Goal: Information Seeking & Learning: Learn about a topic

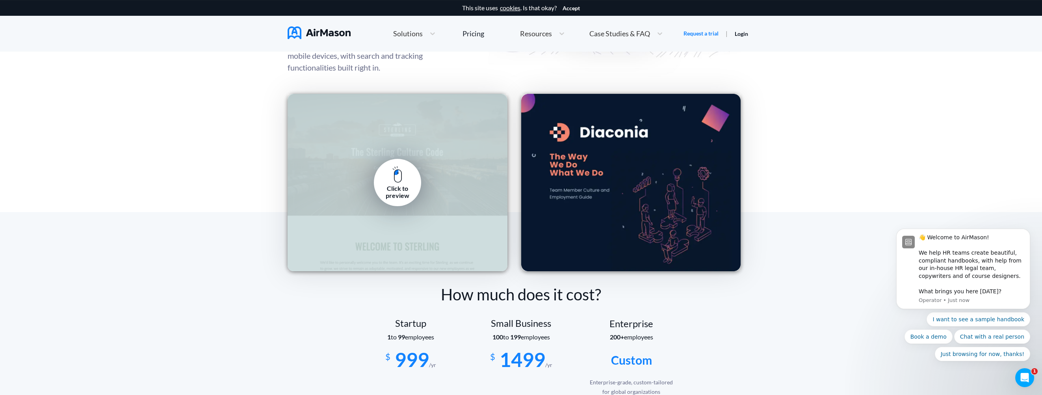
click at [398, 182] on img at bounding box center [397, 174] width 10 height 17
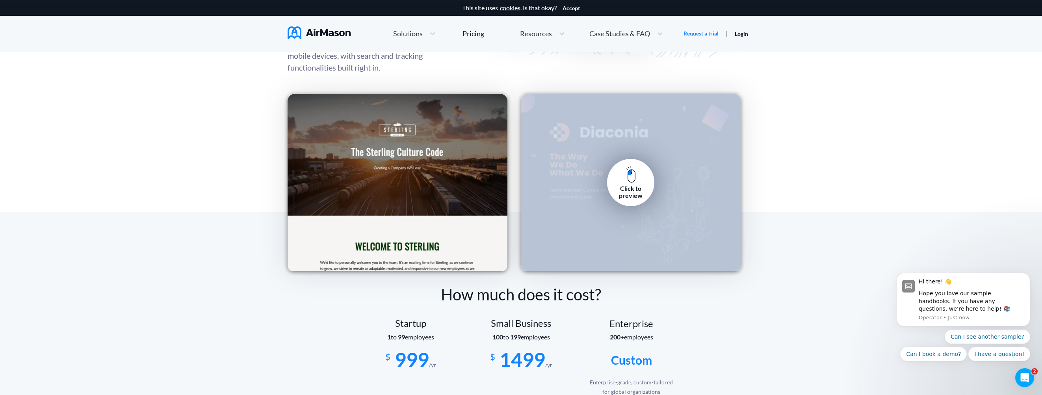
click at [588, 168] on div "Click to preview" at bounding box center [631, 182] width 220 height 177
click at [629, 181] on img at bounding box center [631, 174] width 10 height 17
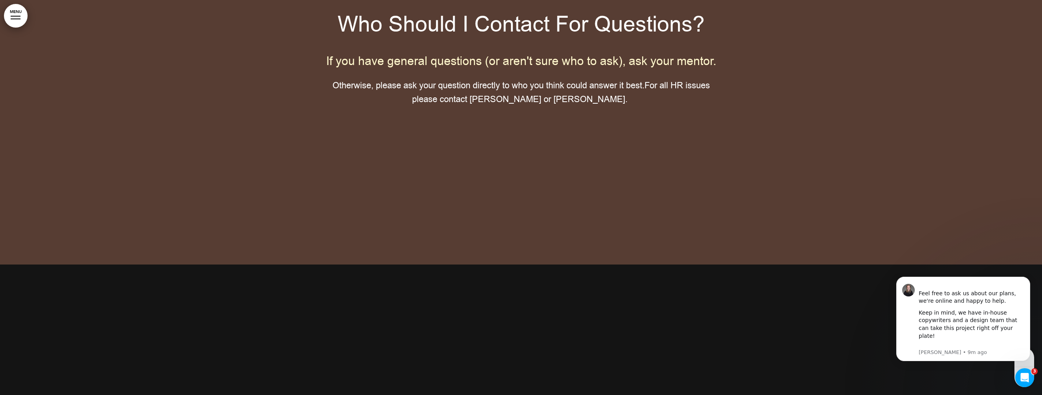
scroll to position [5987, 0]
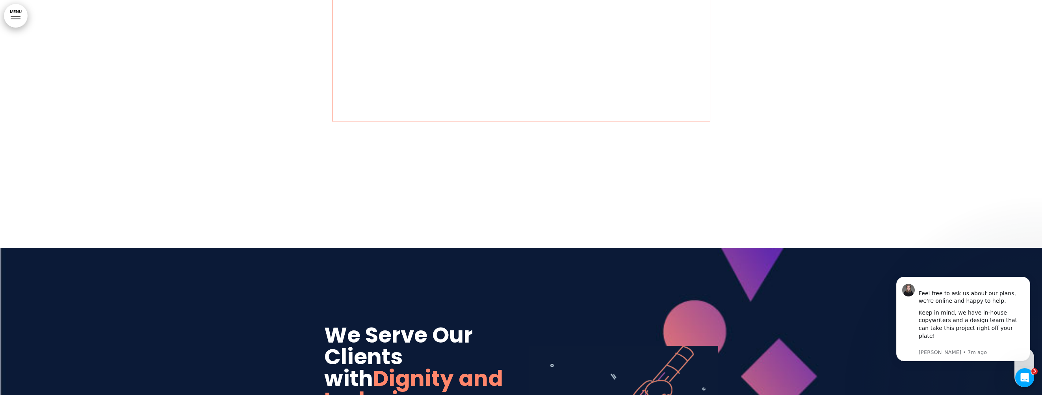
scroll to position [1576, 0]
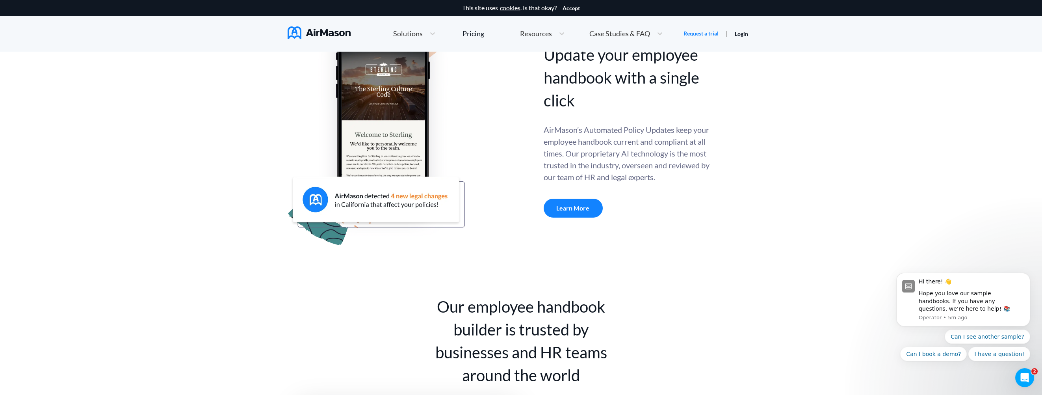
scroll to position [315, 0]
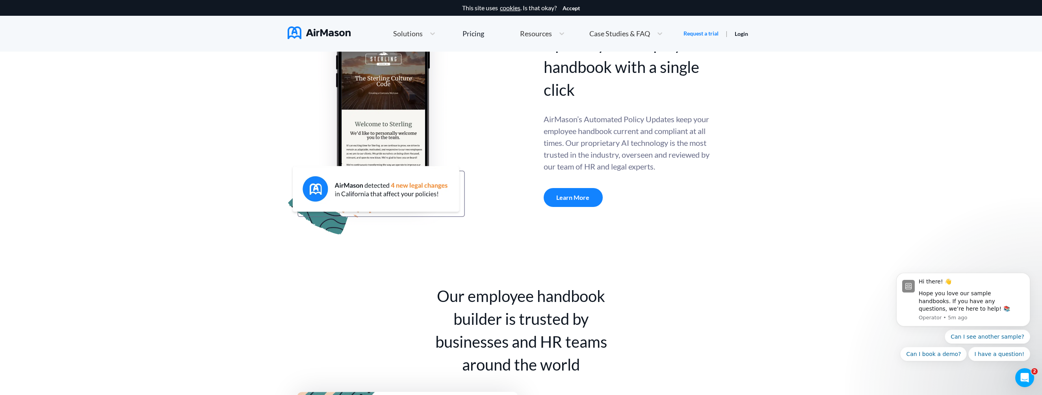
click at [570, 196] on div "Learn More" at bounding box center [573, 197] width 59 height 19
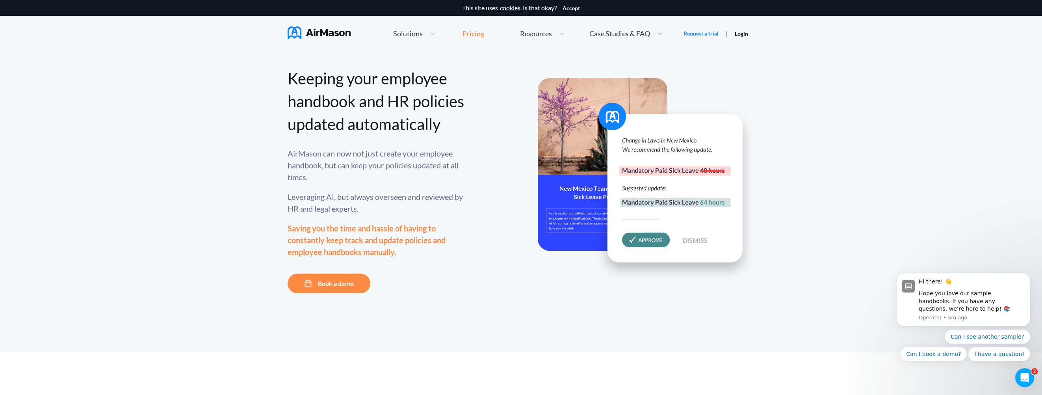
click at [481, 32] on div "Pricing" at bounding box center [473, 33] width 22 height 7
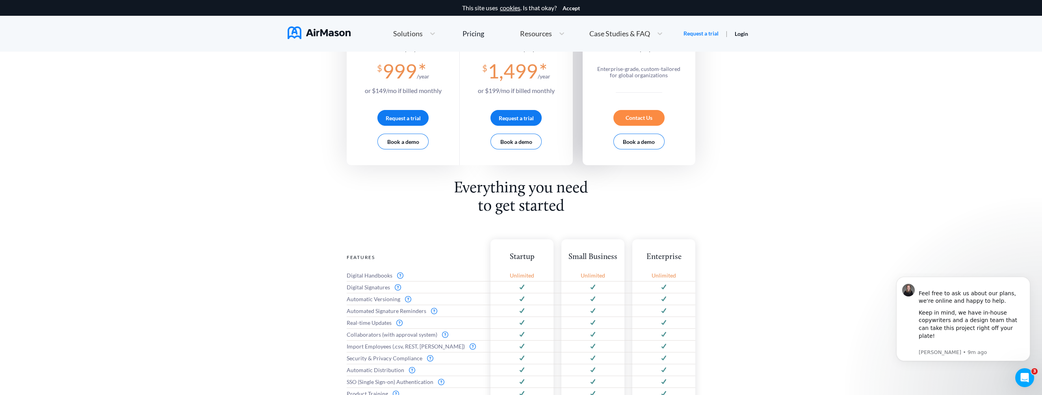
scroll to position [118, 0]
